Goal: Check status: Check status

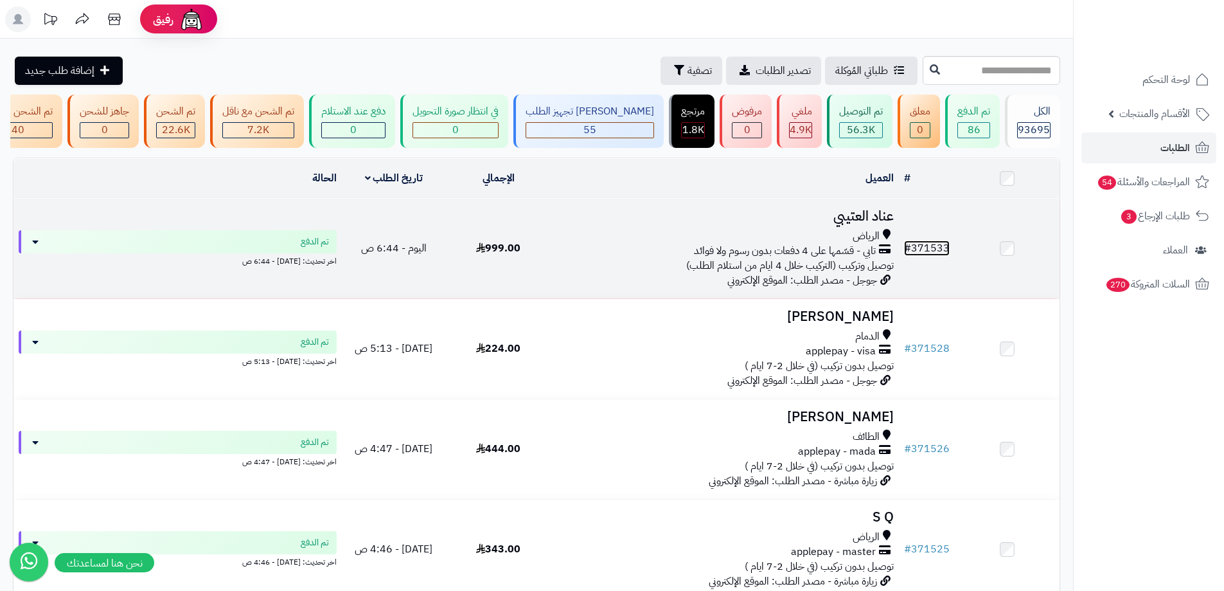
click at [945, 256] on link "# 371533" at bounding box center [927, 247] width 46 height 15
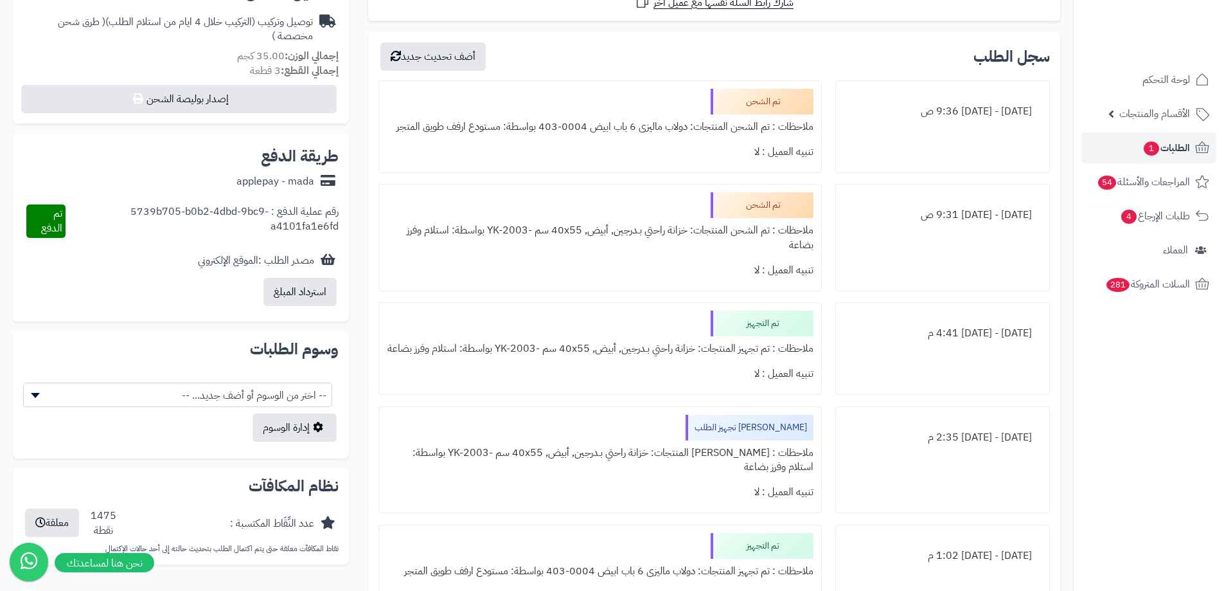
scroll to position [193, 0]
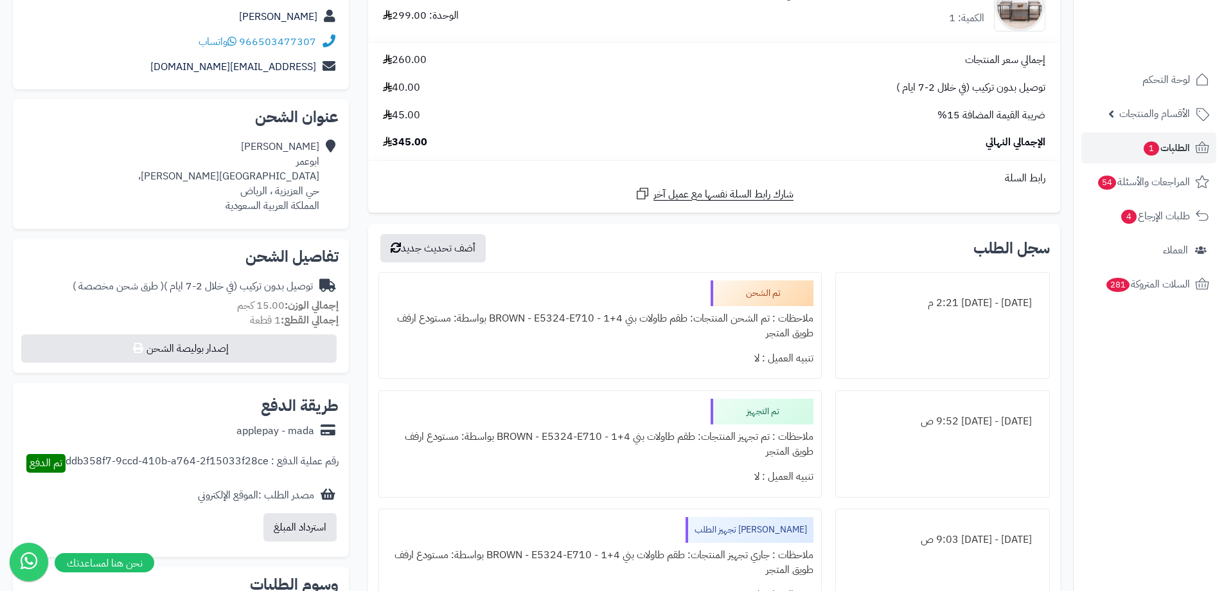
scroll to position [193, 0]
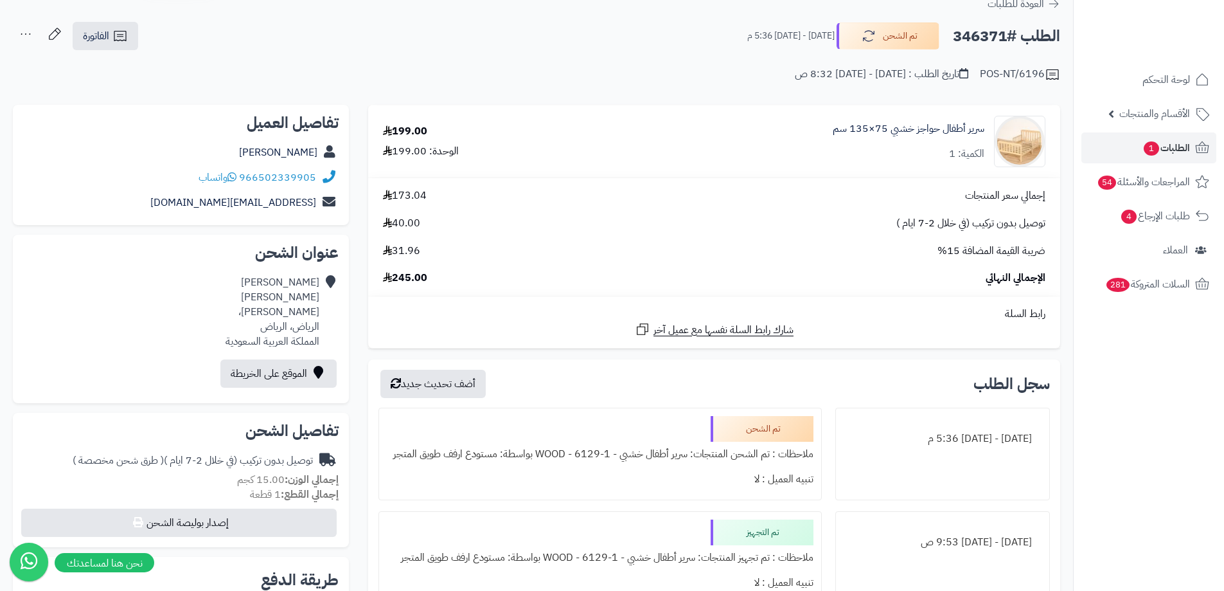
scroll to position [129, 0]
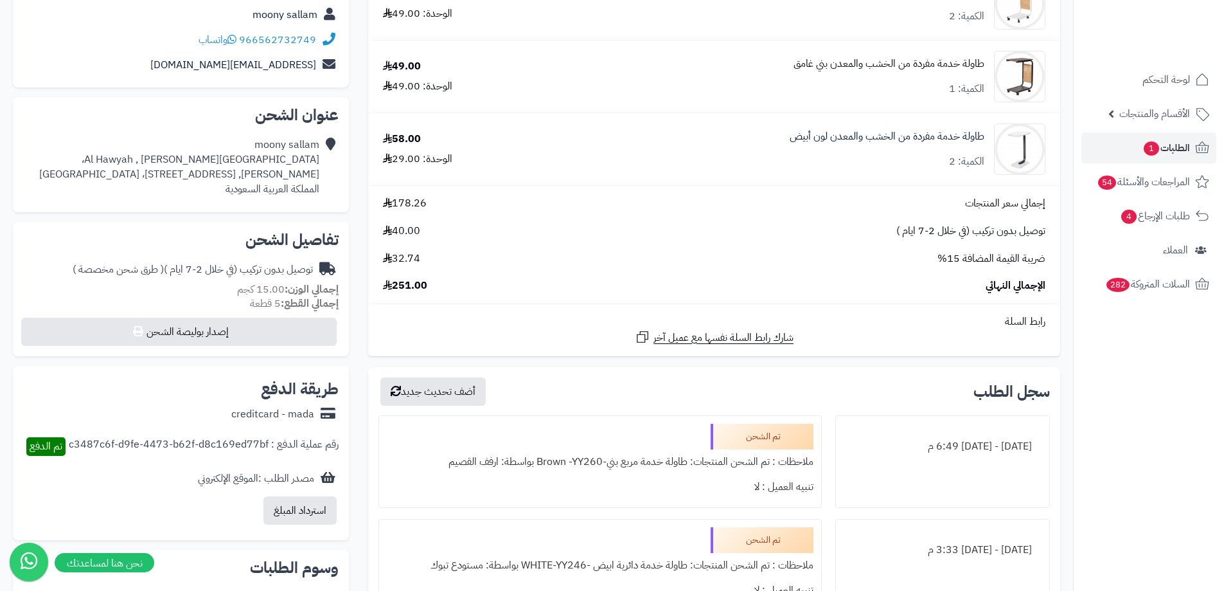
scroll to position [129, 0]
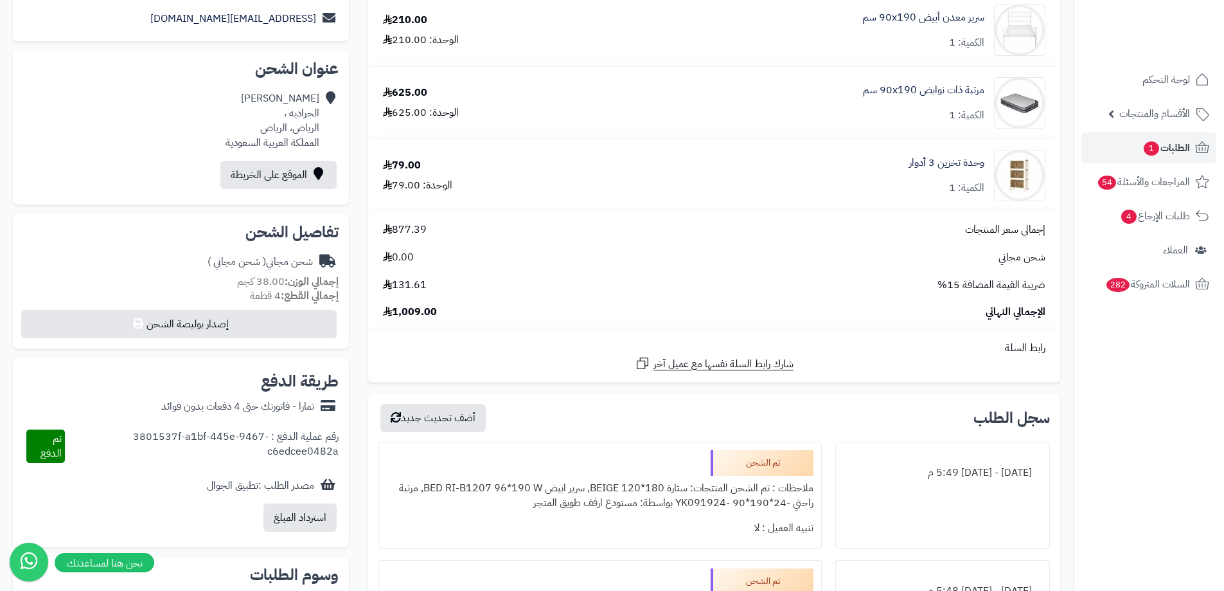
scroll to position [257, 0]
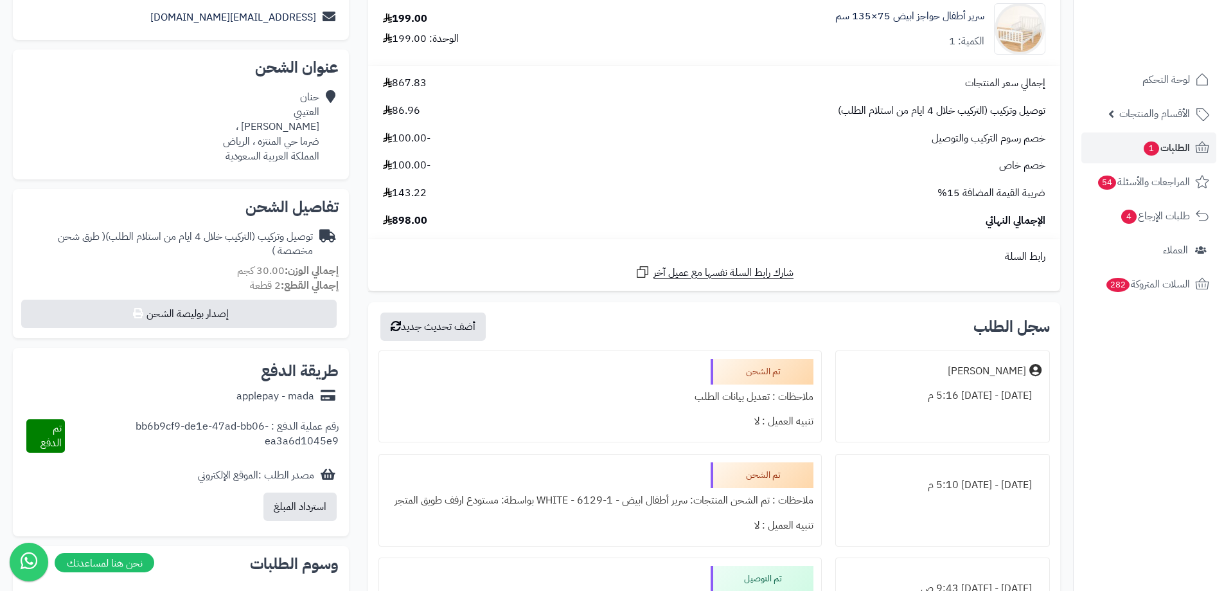
scroll to position [257, 0]
